Goal: Check status: Check status

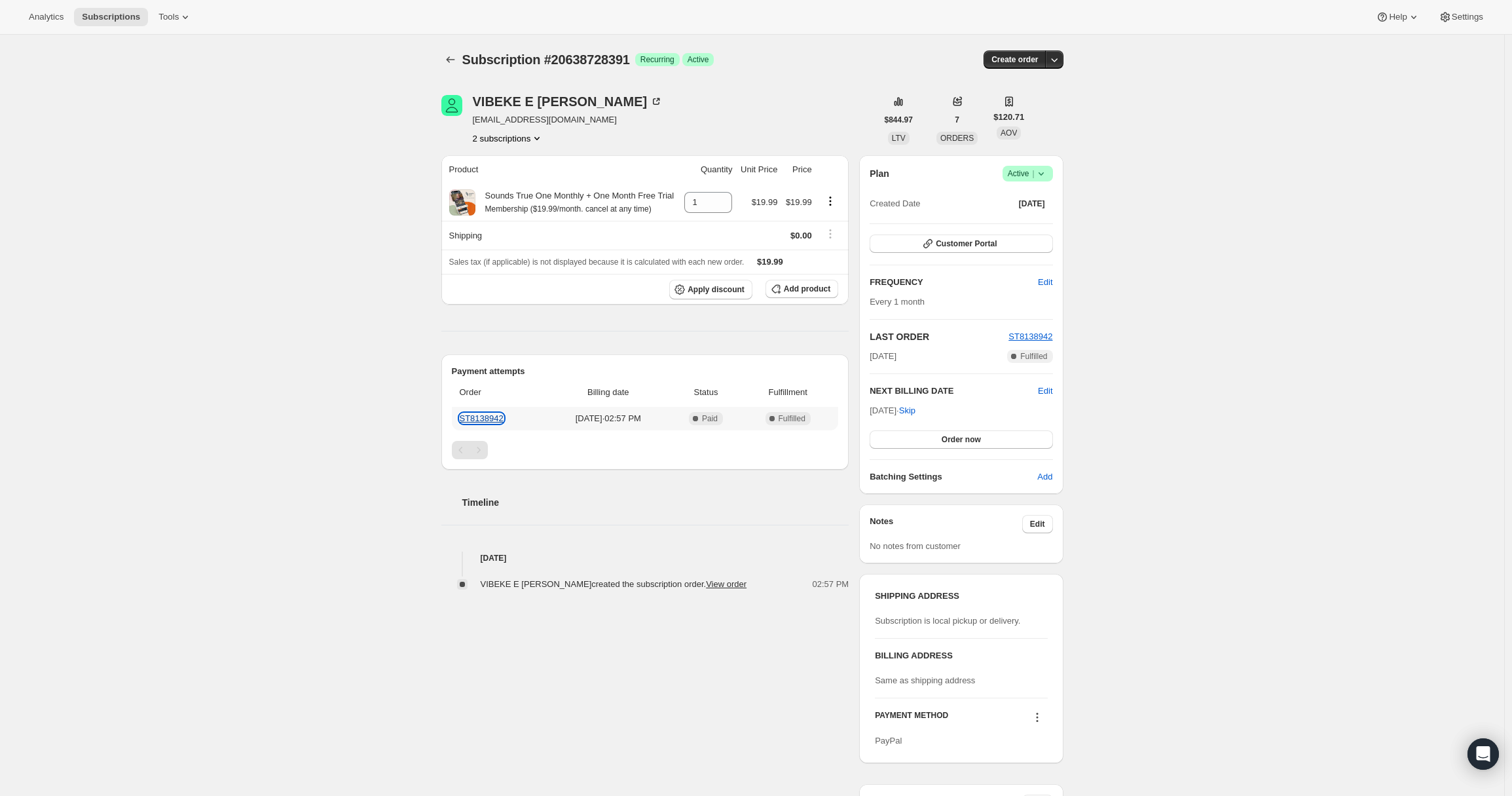
click at [501, 423] on link "ST8138942" at bounding box center [481, 418] width 44 height 9
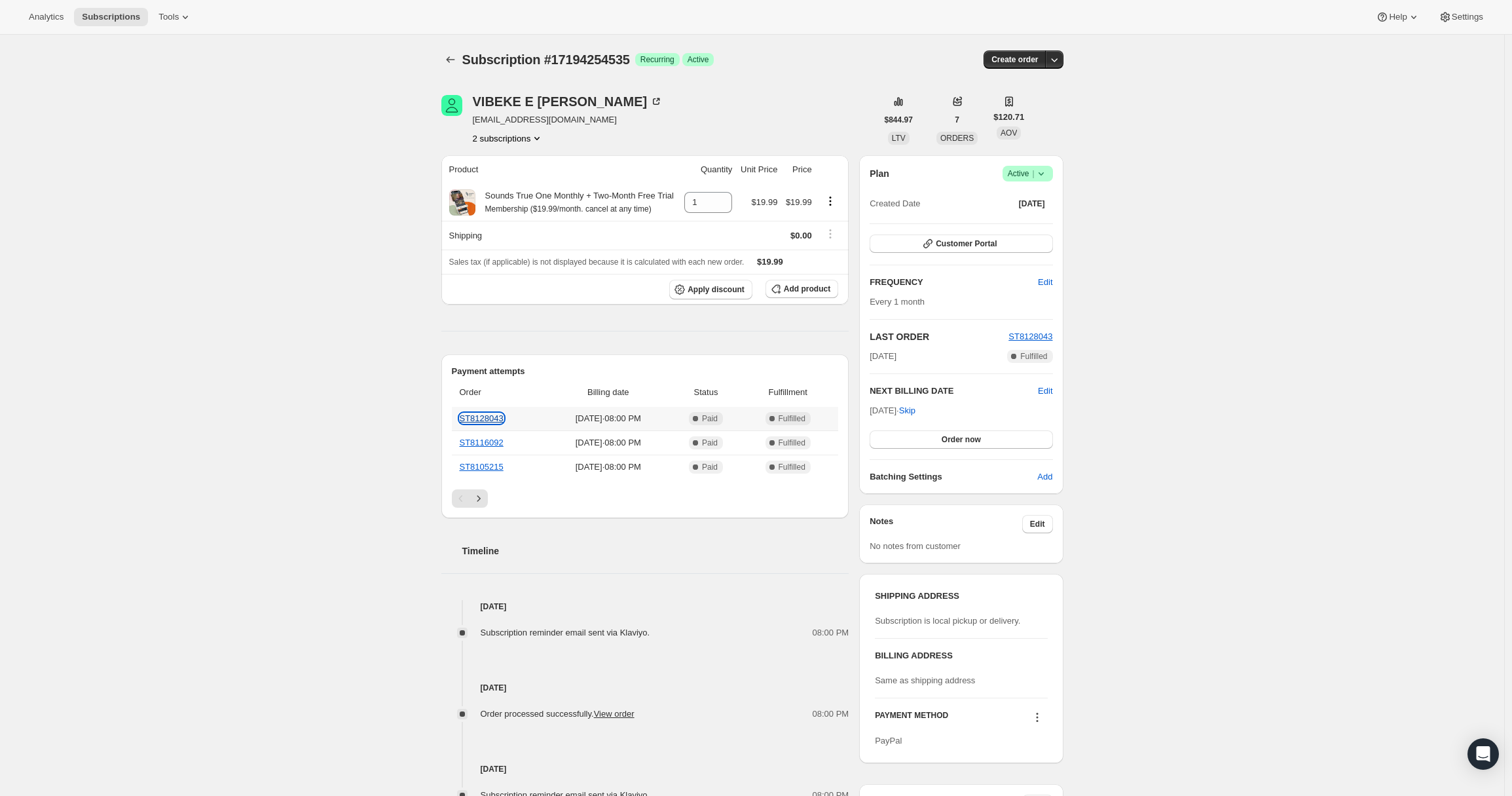
click at [483, 423] on link "ST8128043" at bounding box center [481, 418] width 44 height 9
